Goal: Task Accomplishment & Management: Manage account settings

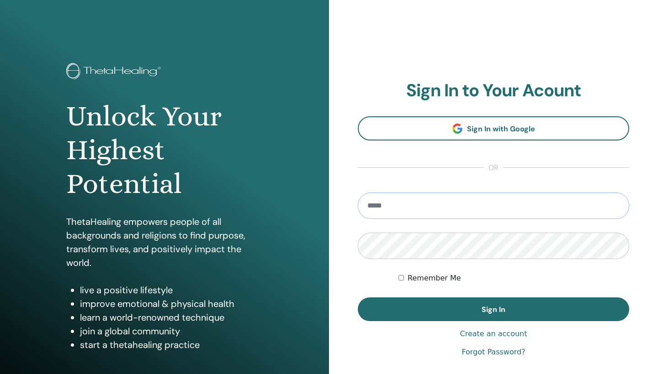
type input "**********"
click at [493, 310] on button "Sign In" at bounding box center [493, 310] width 271 height 24
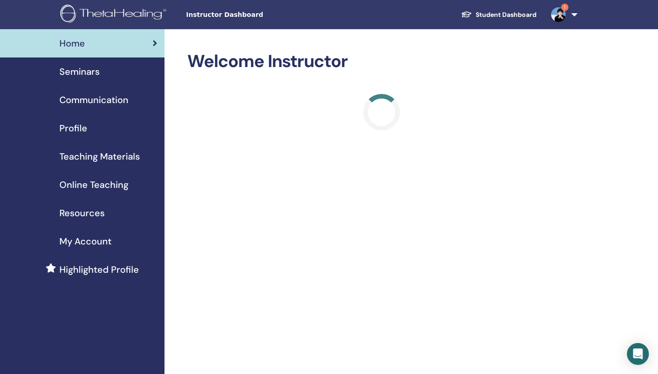
click at [560, 14] on img at bounding box center [558, 14] width 15 height 15
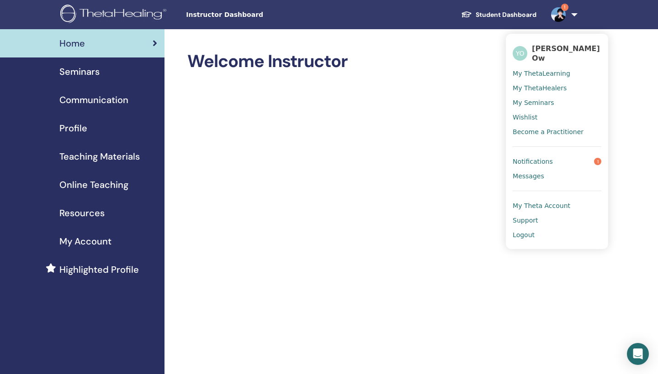
click at [537, 158] on span "Notifications" at bounding box center [532, 162] width 40 height 8
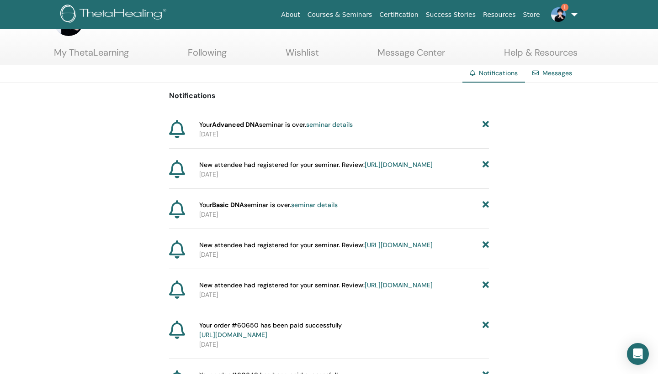
scroll to position [33, 0]
click at [561, 9] on span "1" at bounding box center [564, 7] width 7 height 7
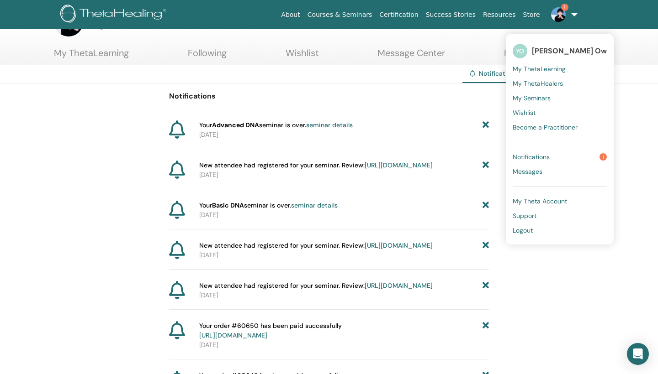
click at [525, 154] on span "Notifications" at bounding box center [530, 157] width 37 height 8
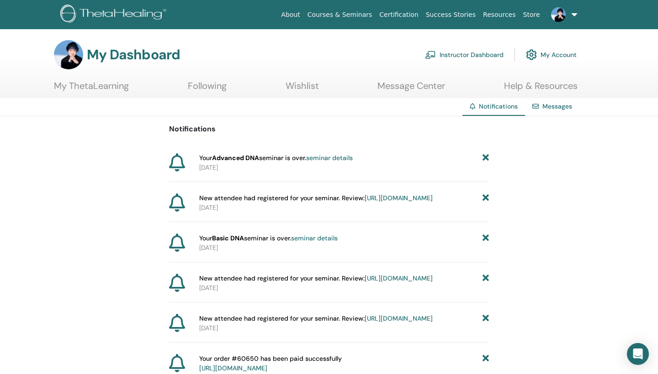
click at [471, 53] on link "Instructor Dashboard" at bounding box center [464, 55] width 79 height 20
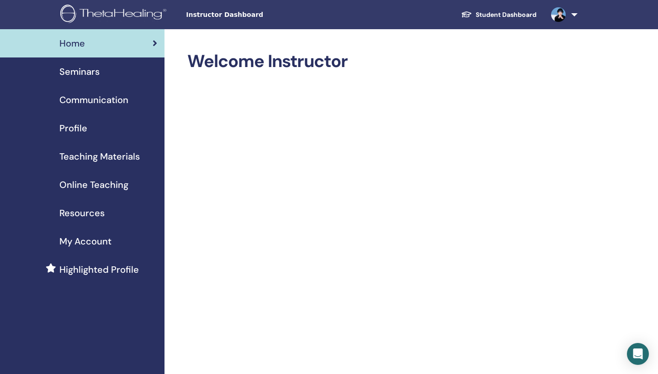
click at [76, 72] on span "Seminars" at bounding box center [79, 72] width 40 height 14
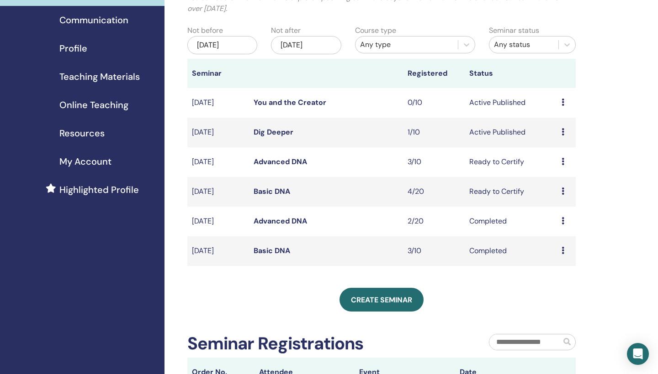
scroll to position [80, 0]
click at [278, 132] on link "Dig Deeper" at bounding box center [273, 132] width 40 height 10
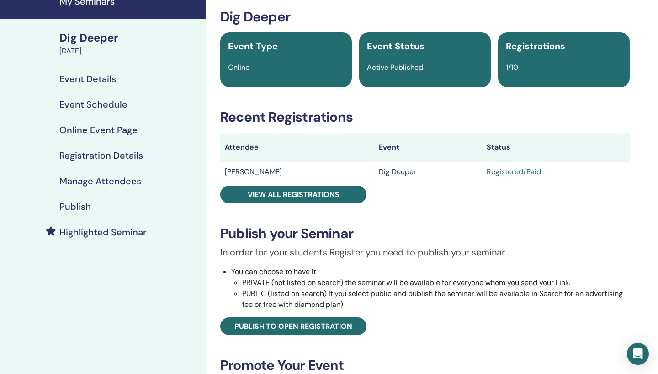
scroll to position [62, 0]
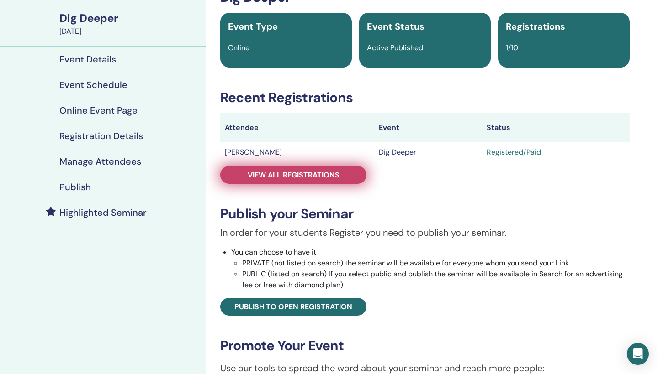
click at [287, 168] on link "View all registrations" at bounding box center [293, 175] width 146 height 18
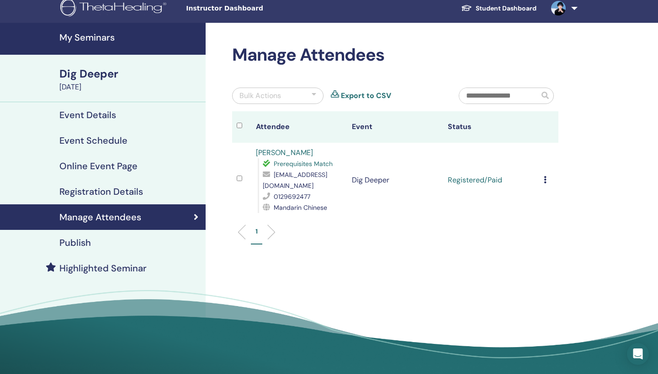
scroll to position [8, 0]
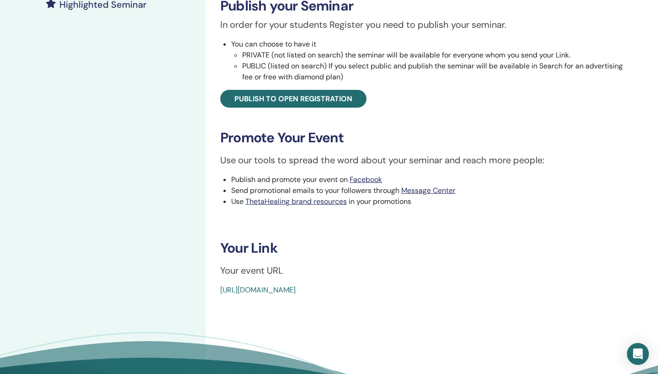
scroll to position [284, 0]
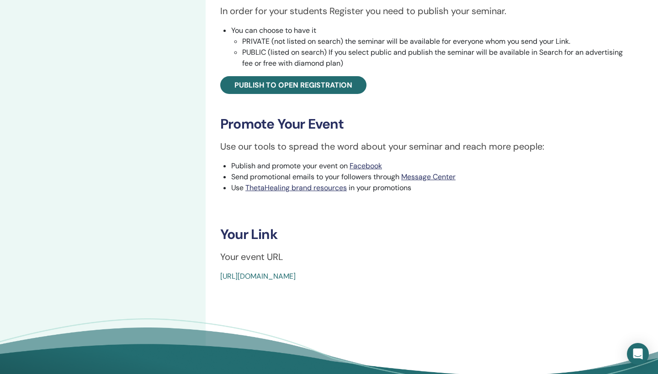
click at [295, 277] on link "[URL][DOMAIN_NAME]" at bounding box center [257, 277] width 75 height 10
